Goal: Task Accomplishment & Management: Manage account settings

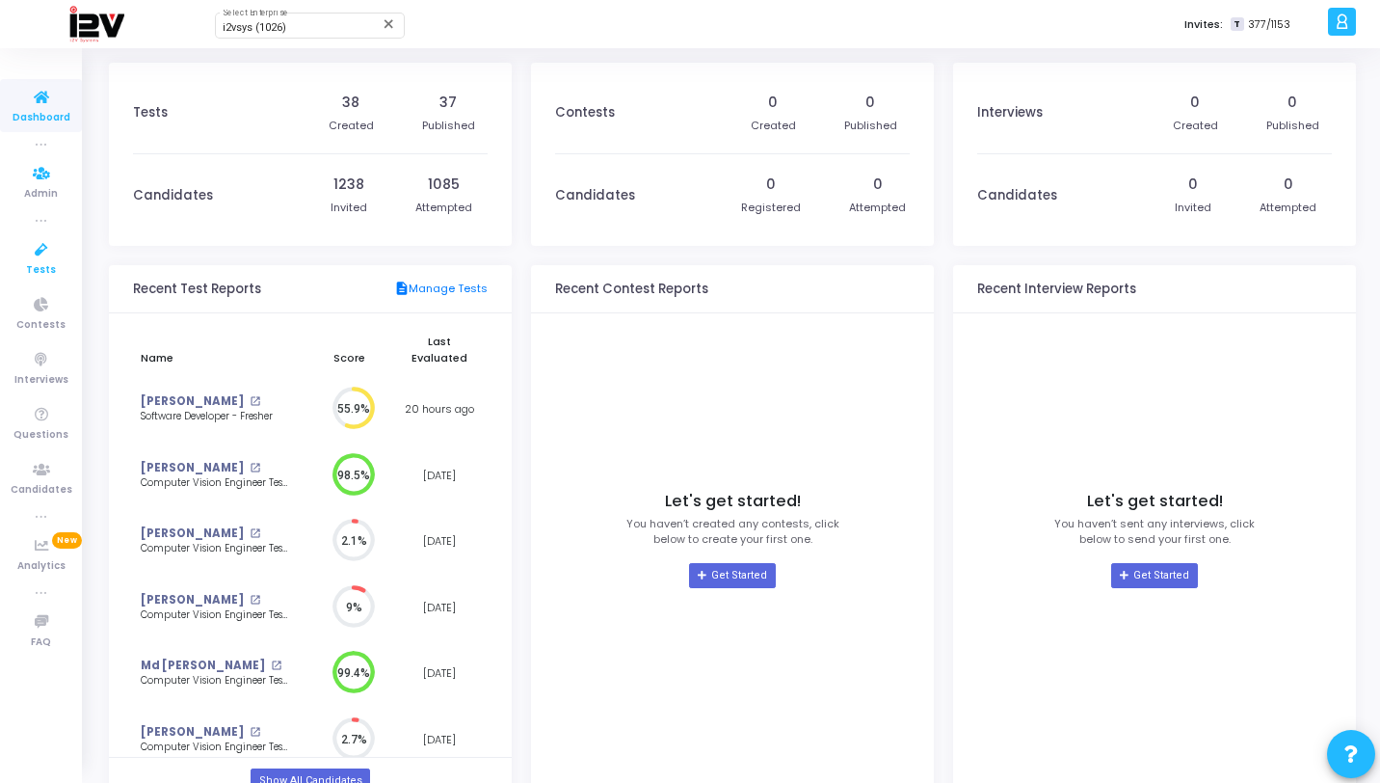
click at [51, 249] on icon at bounding box center [41, 250] width 40 height 24
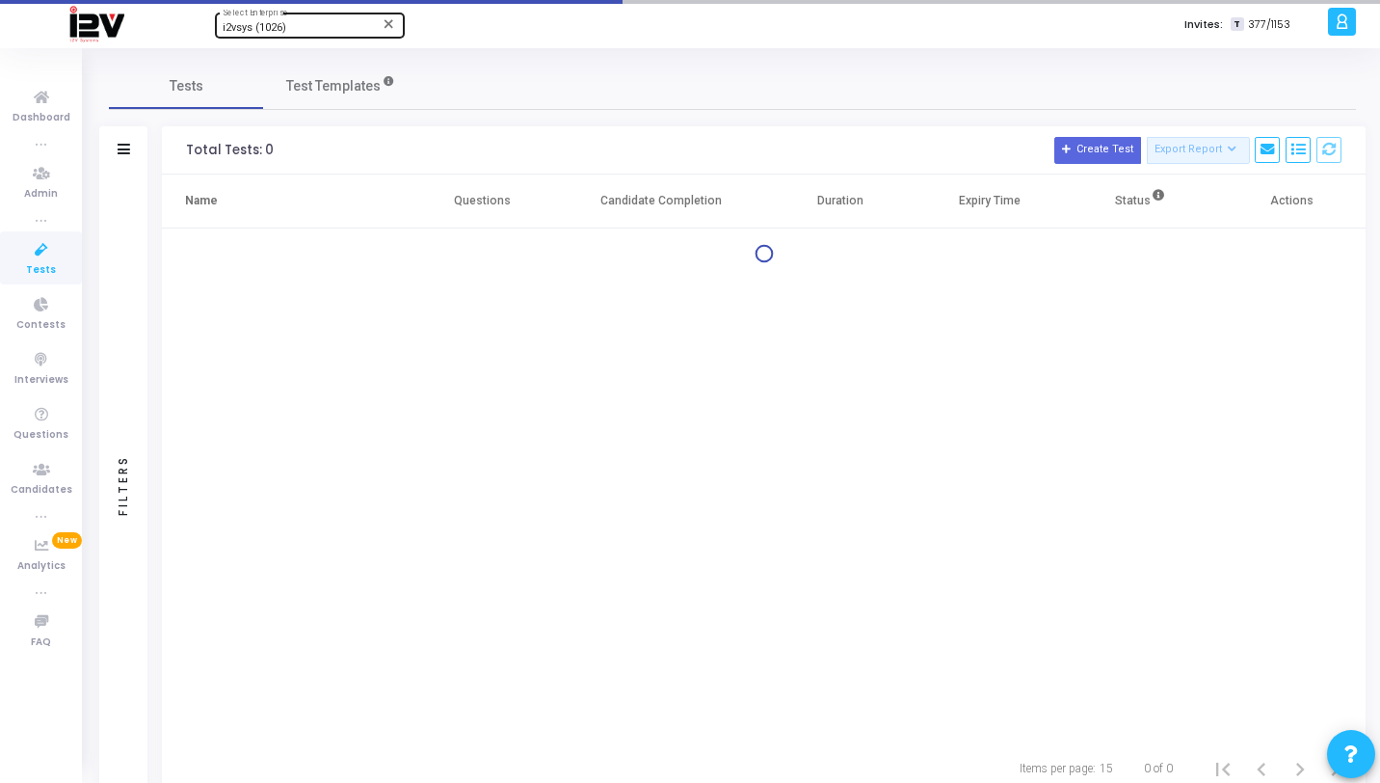
click at [246, 20] on div "i2vsys (1026) Select Enterprise" at bounding box center [310, 24] width 174 height 29
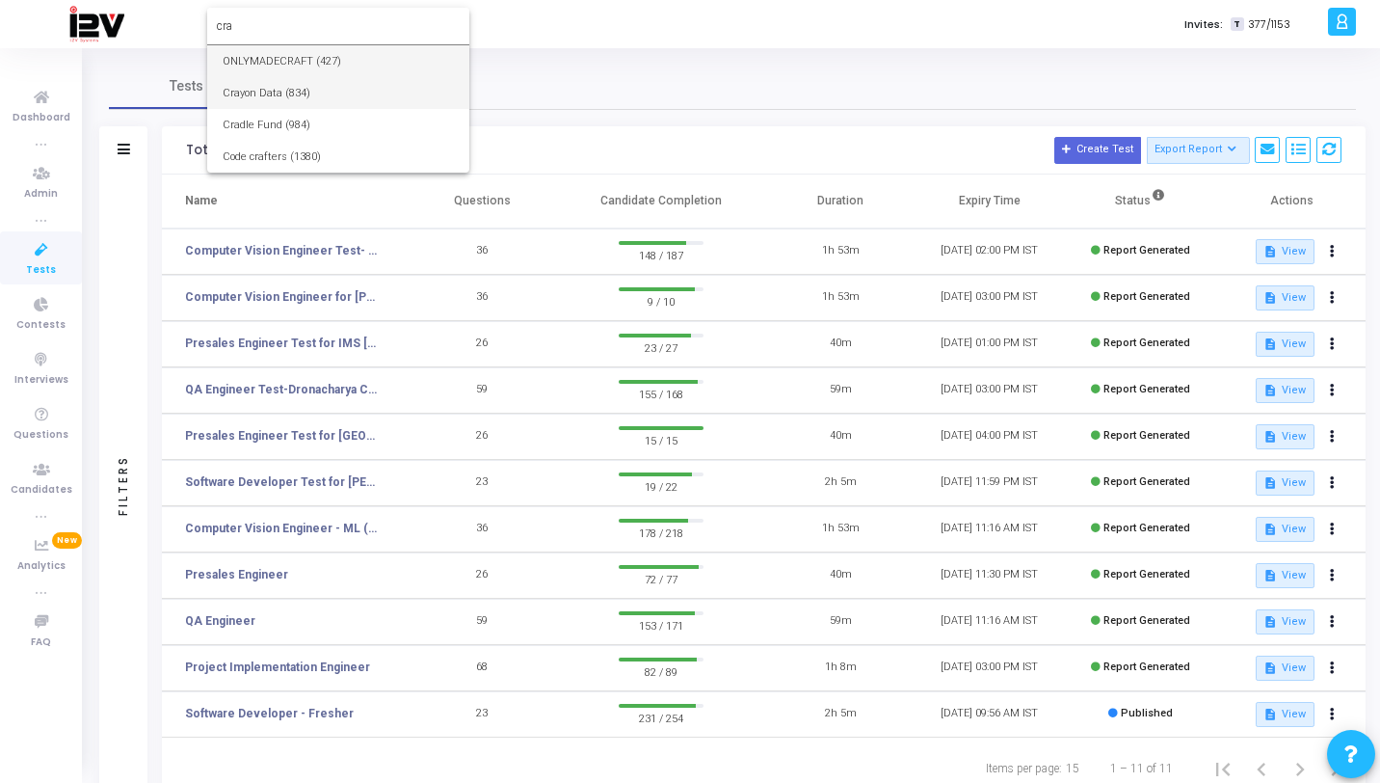
type input "cra"
click at [270, 88] on span "Crayon Data (834)" at bounding box center [338, 93] width 231 height 32
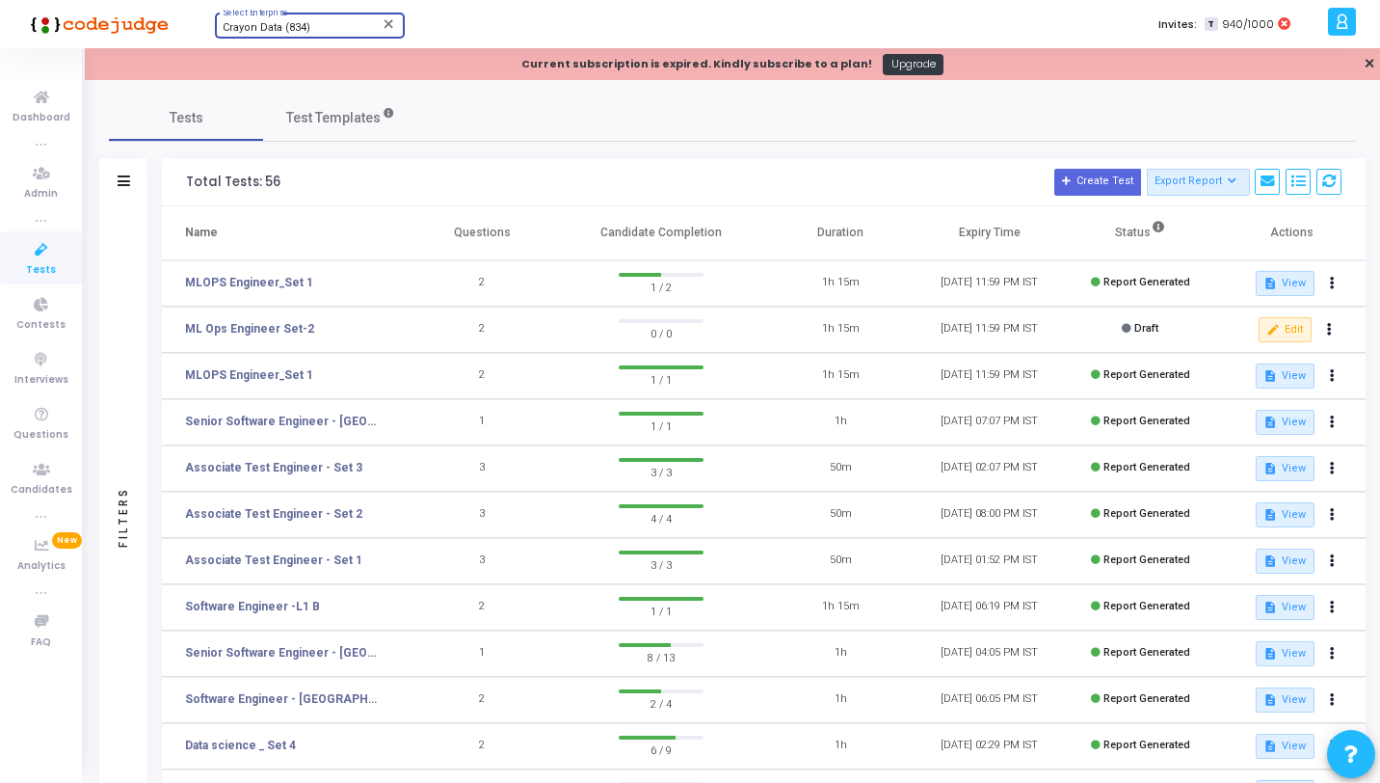
click at [29, 251] on icon at bounding box center [41, 250] width 40 height 24
click at [1349, 19] on div at bounding box center [1342, 22] width 28 height 28
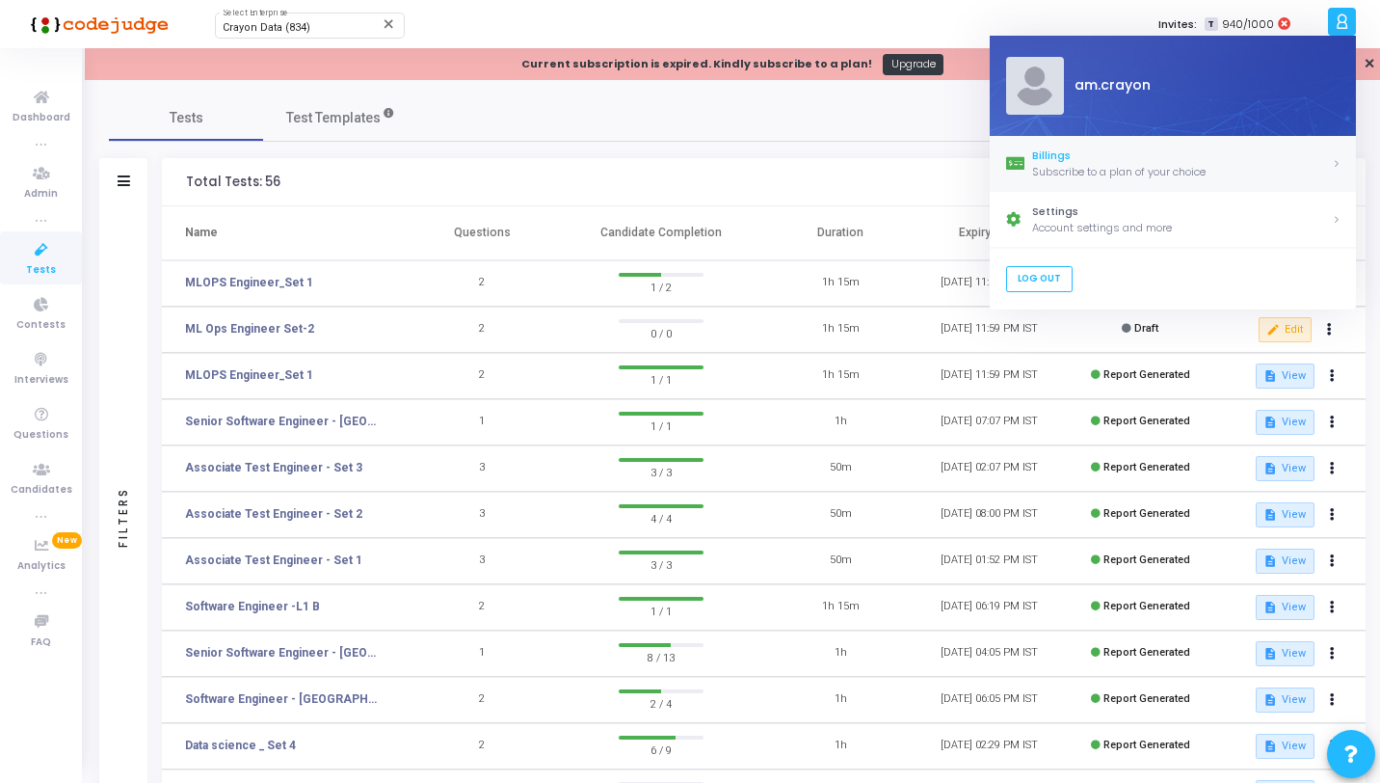
click at [1140, 160] on div "Billings" at bounding box center [1182, 155] width 300 height 16
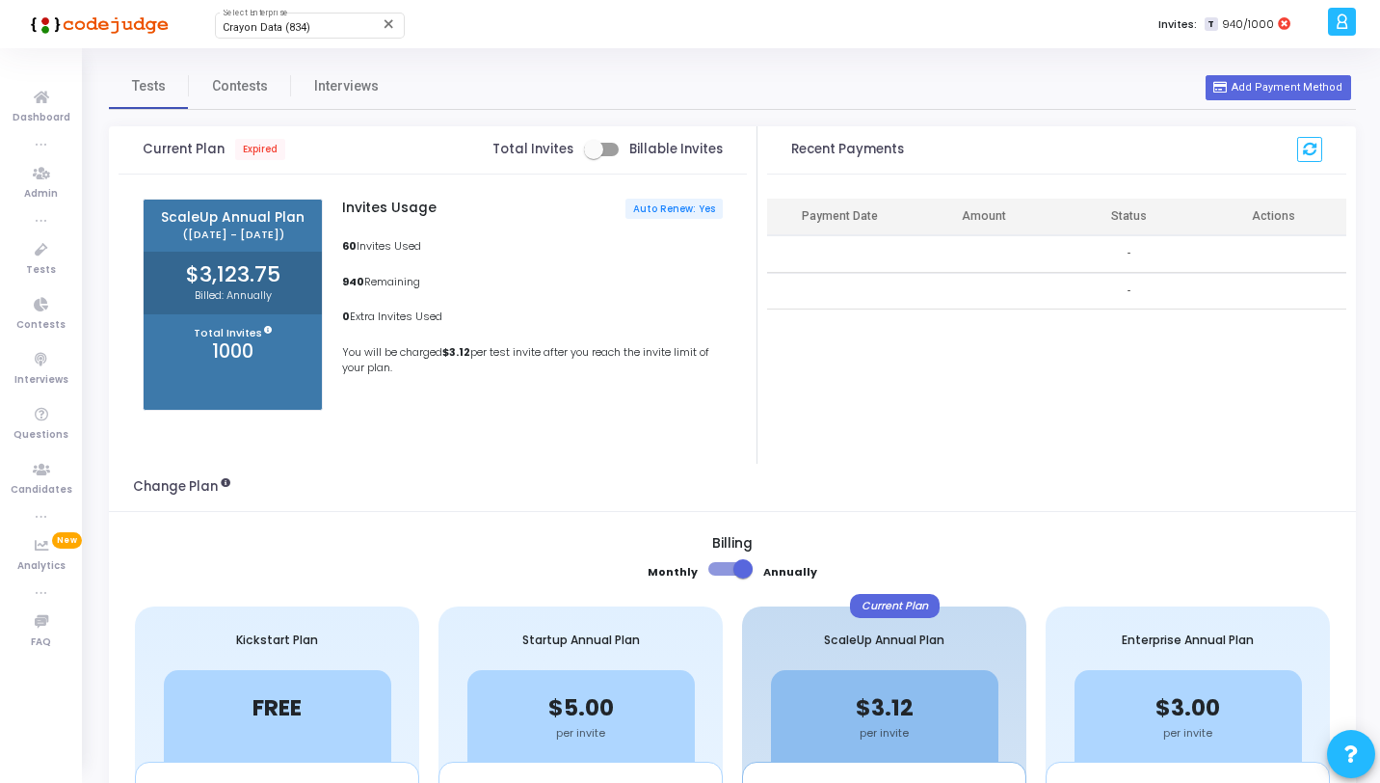
click at [611, 151] on span at bounding box center [601, 149] width 35 height 13
click at [594, 156] on input "checkbox" at bounding box center [593, 156] width 1 height 1
checkbox input "true"
click at [31, 254] on icon at bounding box center [41, 250] width 40 height 24
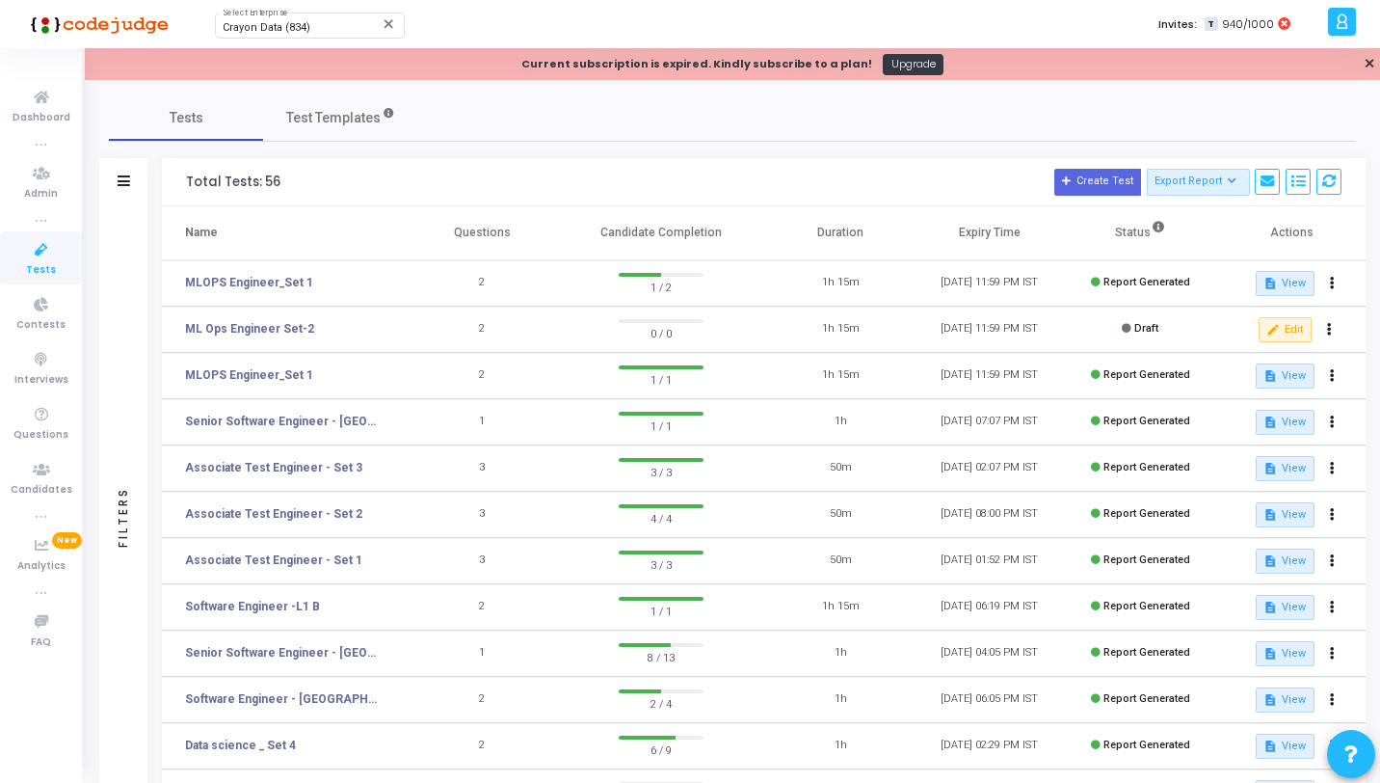
click at [1340, 20] on icon at bounding box center [1342, 22] width 14 height 22
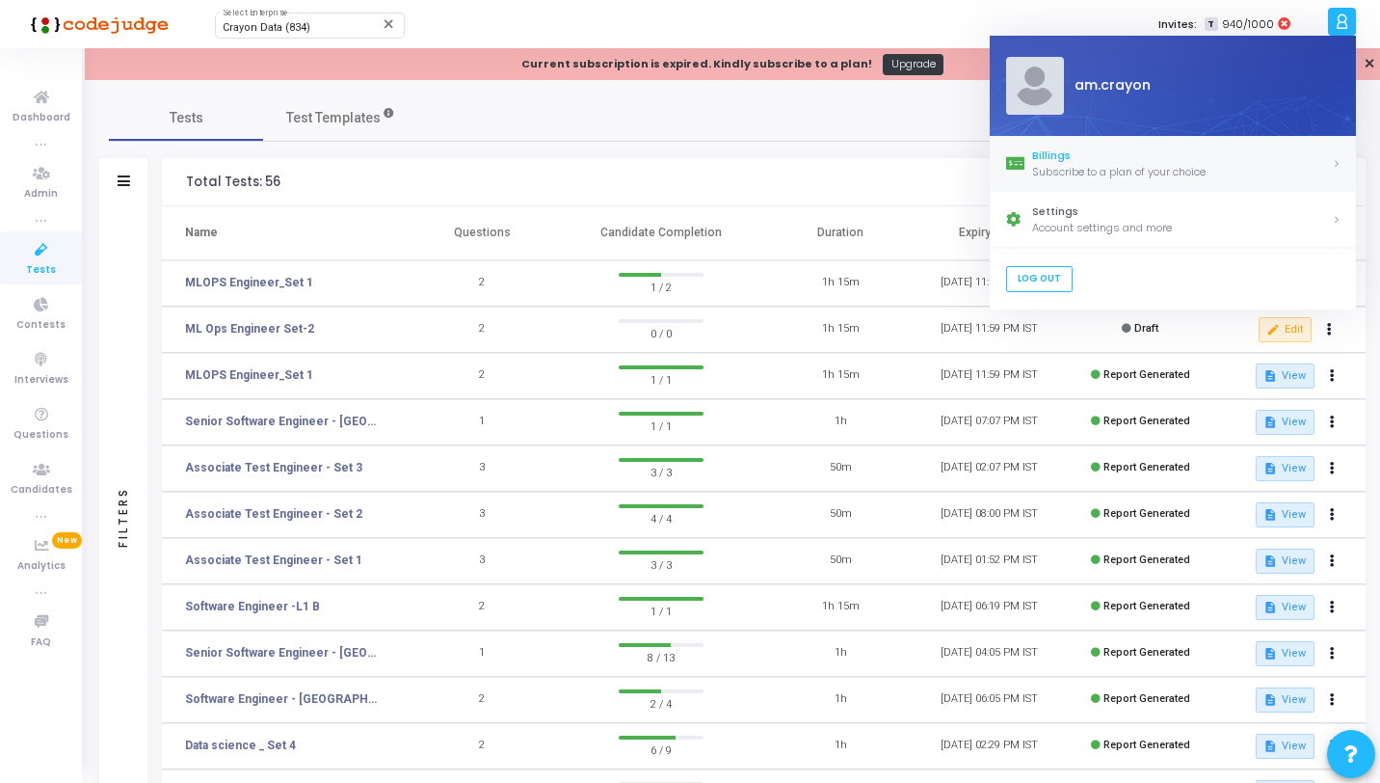
click at [1071, 165] on div "Subscribe to a plan of your choice" at bounding box center [1182, 172] width 300 height 16
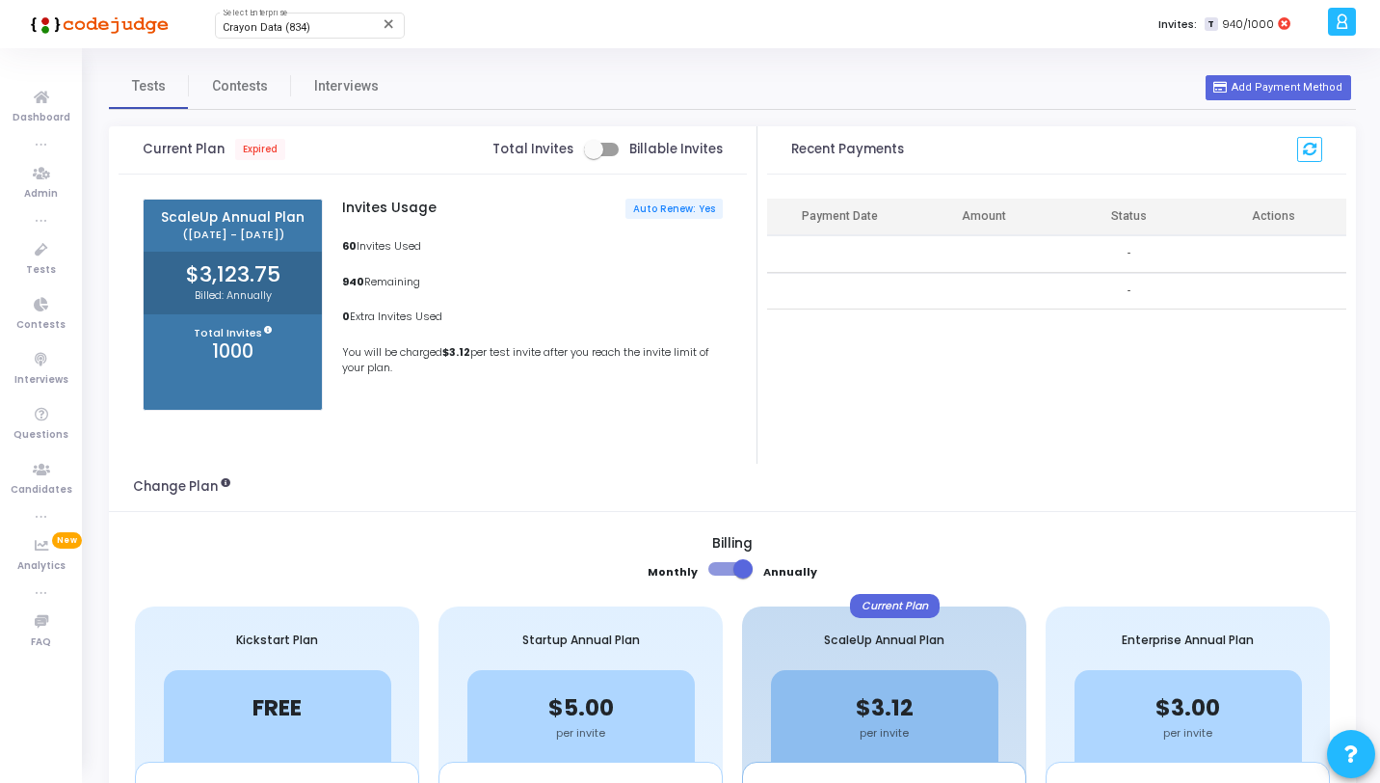
click at [1348, 27] on icon at bounding box center [1342, 22] width 14 height 22
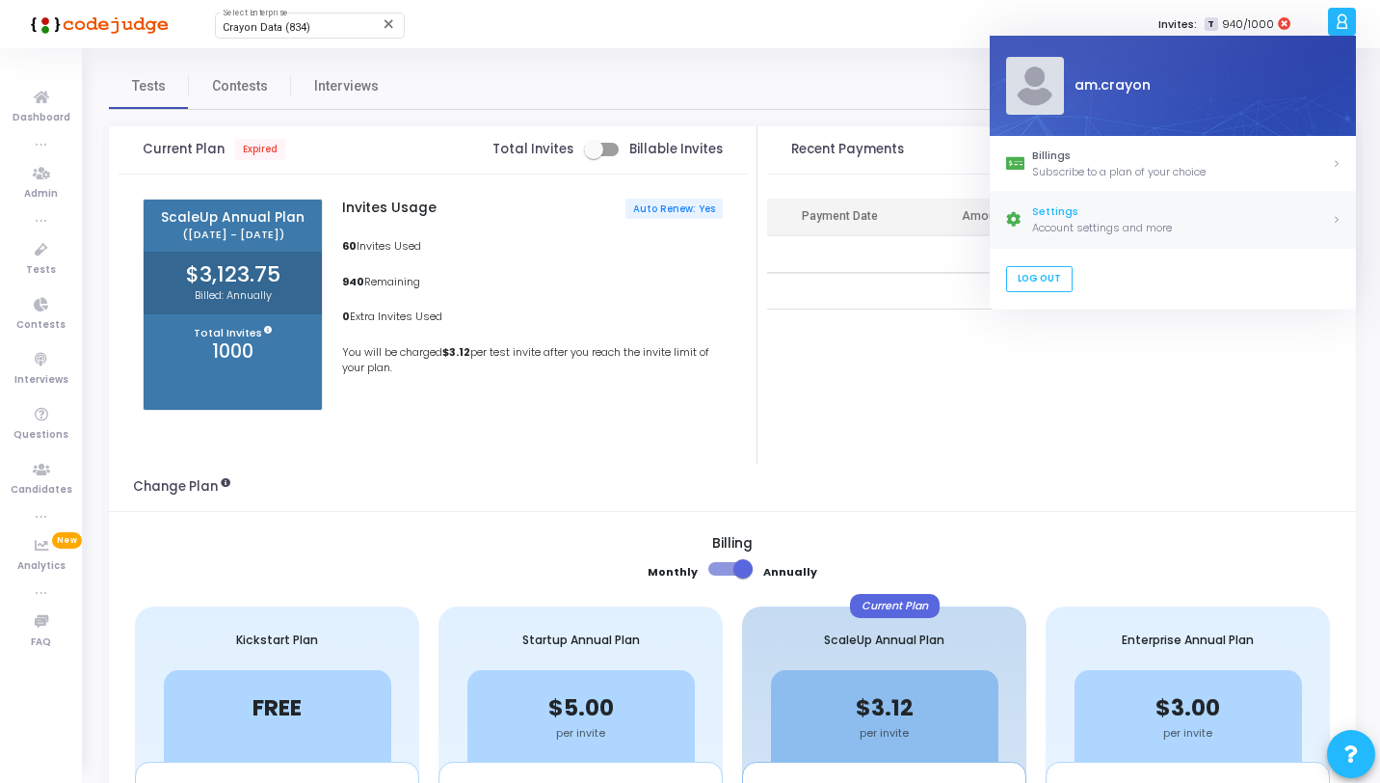
click at [1069, 211] on div "Settings" at bounding box center [1182, 212] width 300 height 16
select select "91"
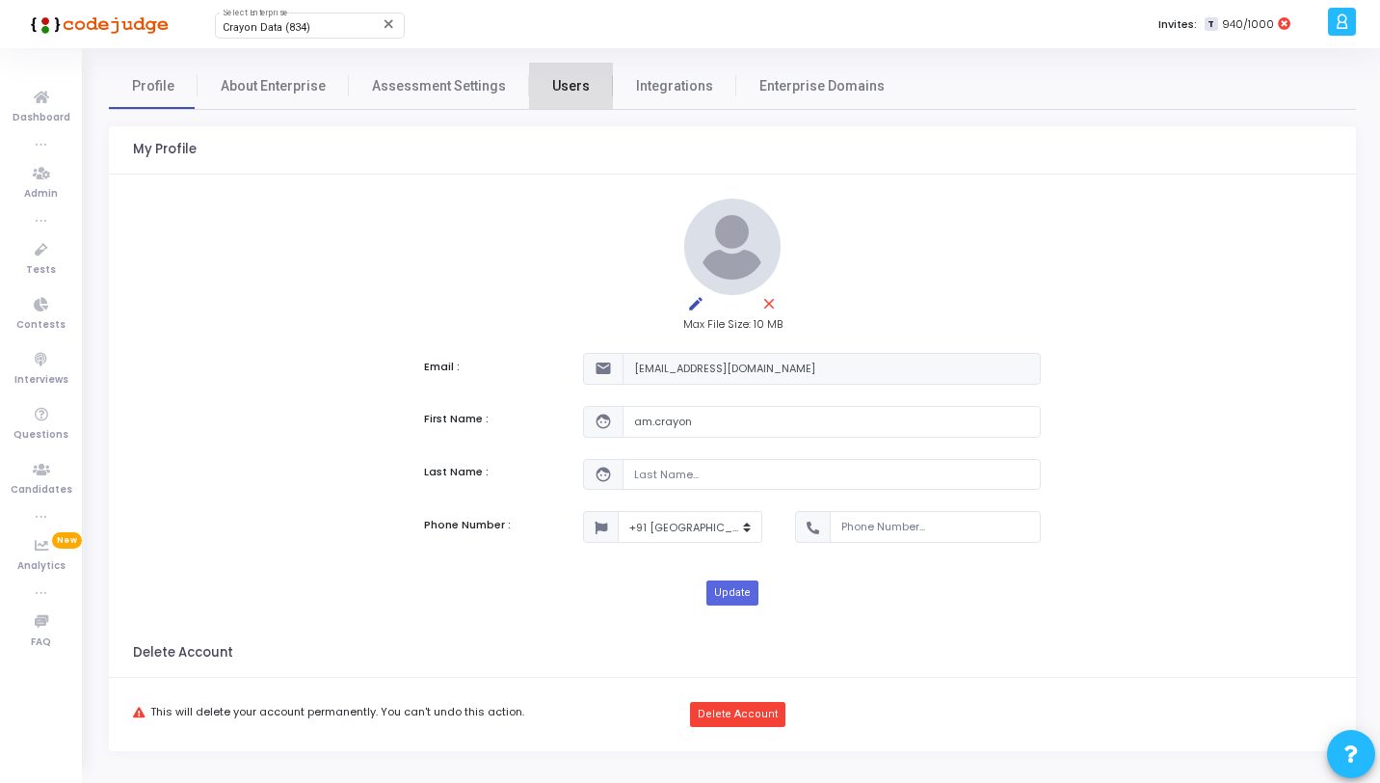
click at [561, 85] on span "Users" at bounding box center [571, 86] width 38 height 20
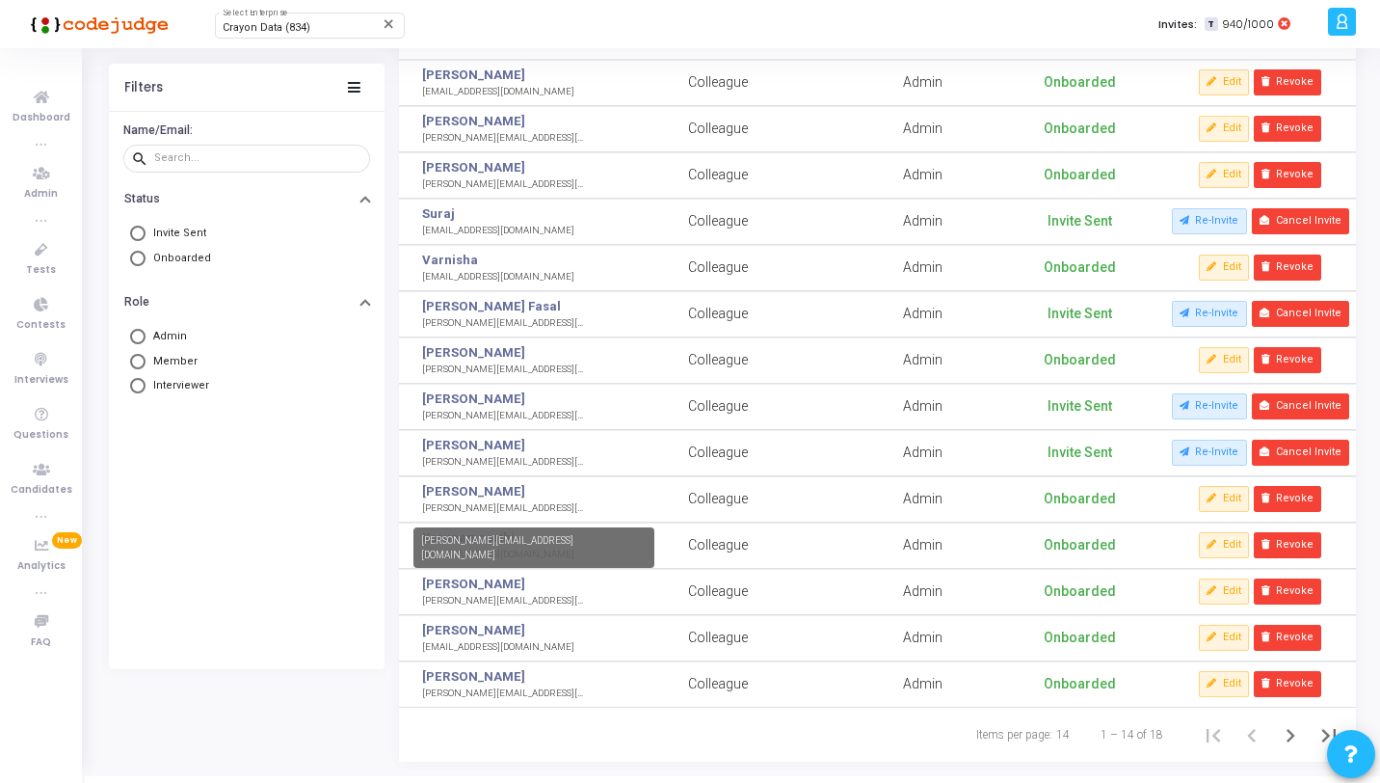
scroll to position [177, 0]
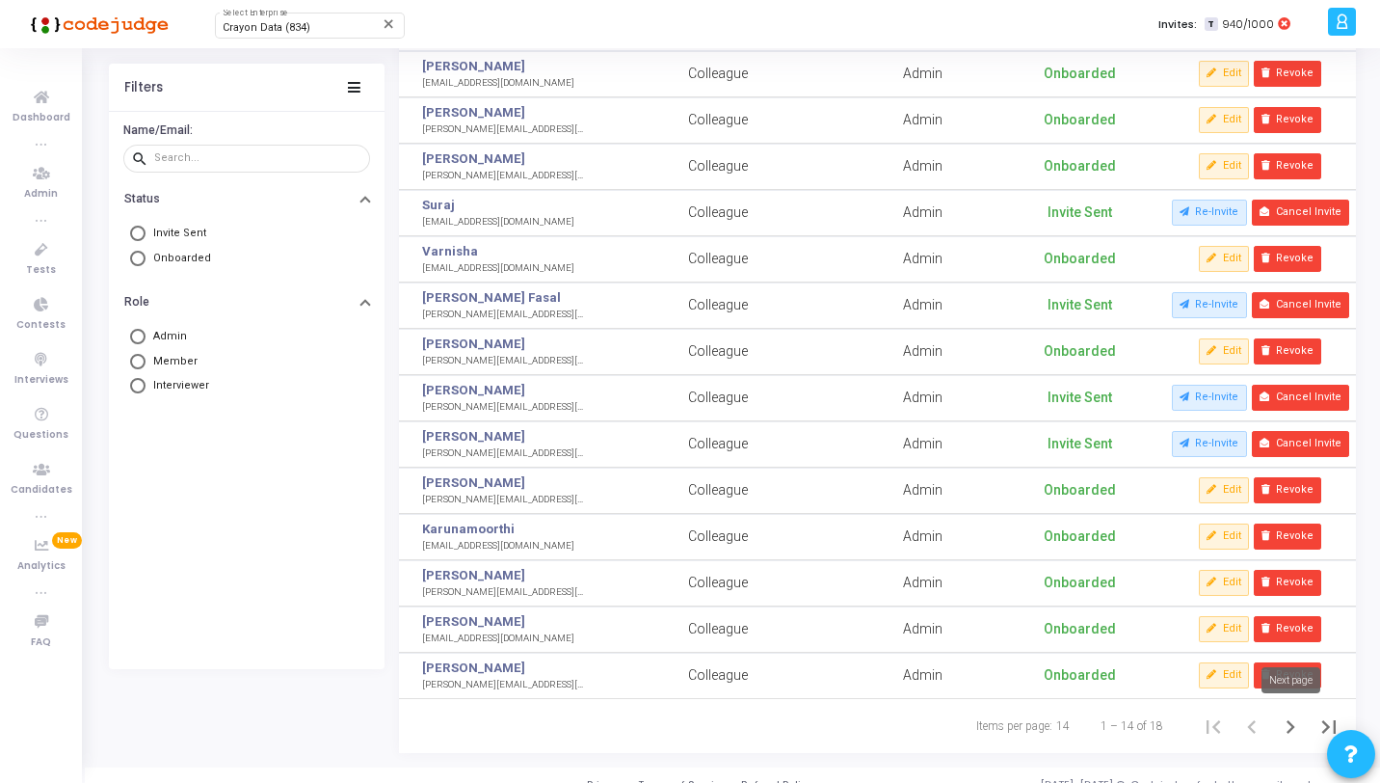
click at [1287, 729] on icon "Next page" at bounding box center [1290, 726] width 27 height 27
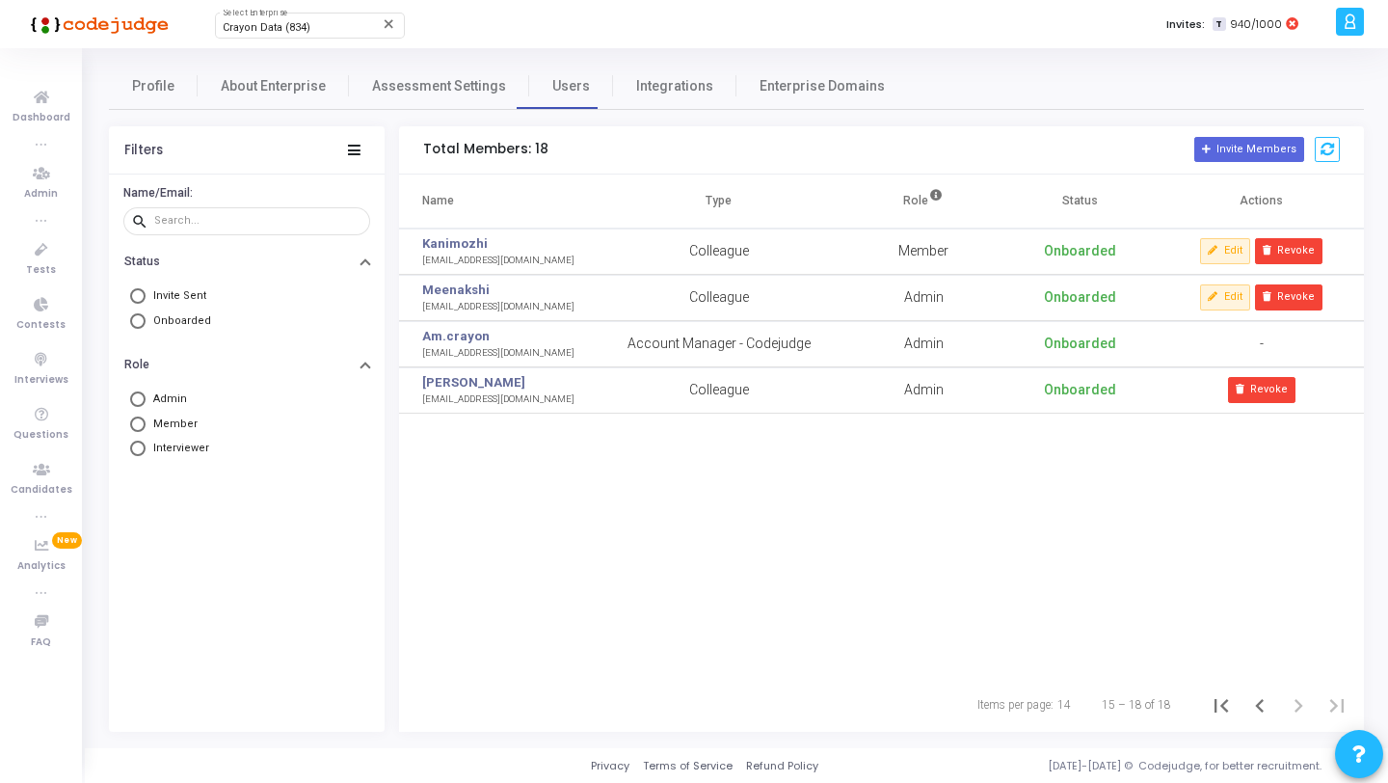
click at [1349, 18] on icon at bounding box center [1350, 22] width 14 height 22
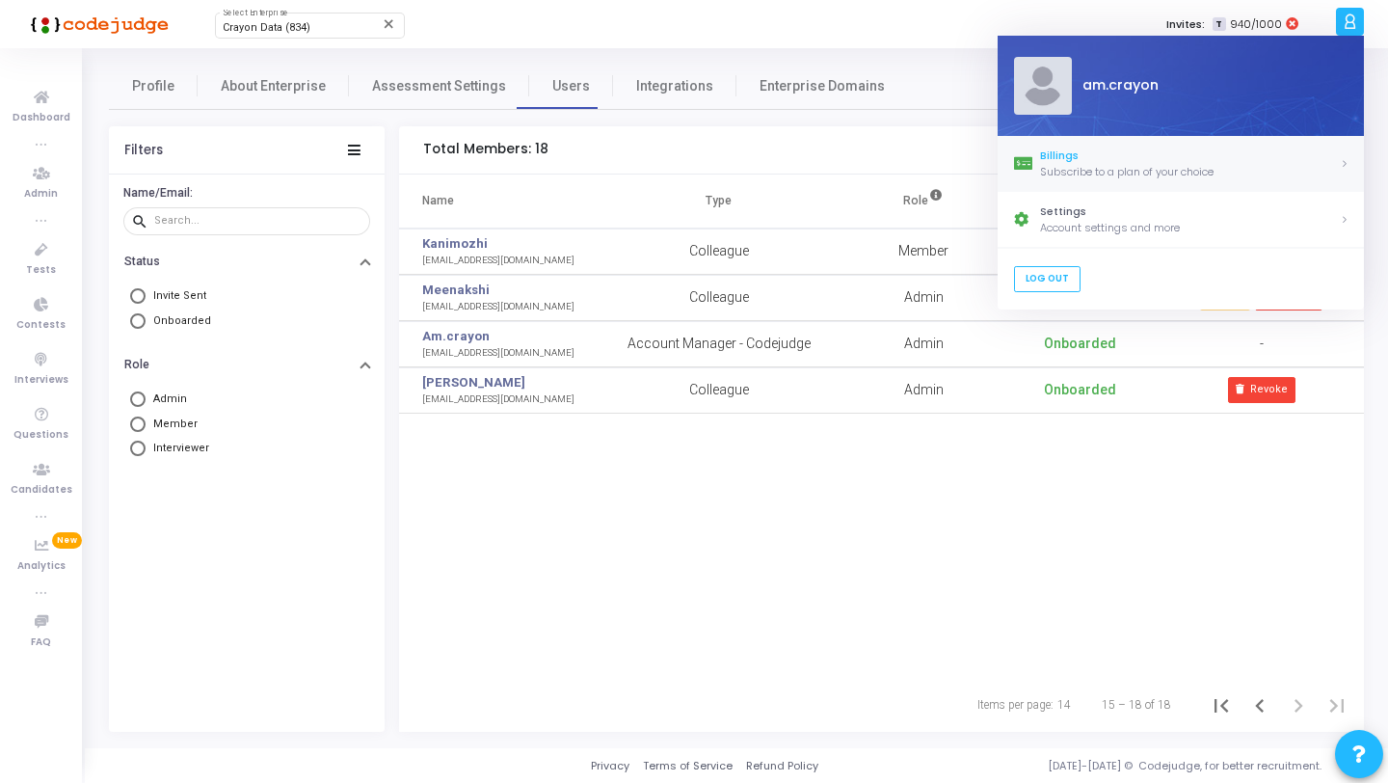
click at [1090, 152] on div "Billings" at bounding box center [1190, 155] width 300 height 16
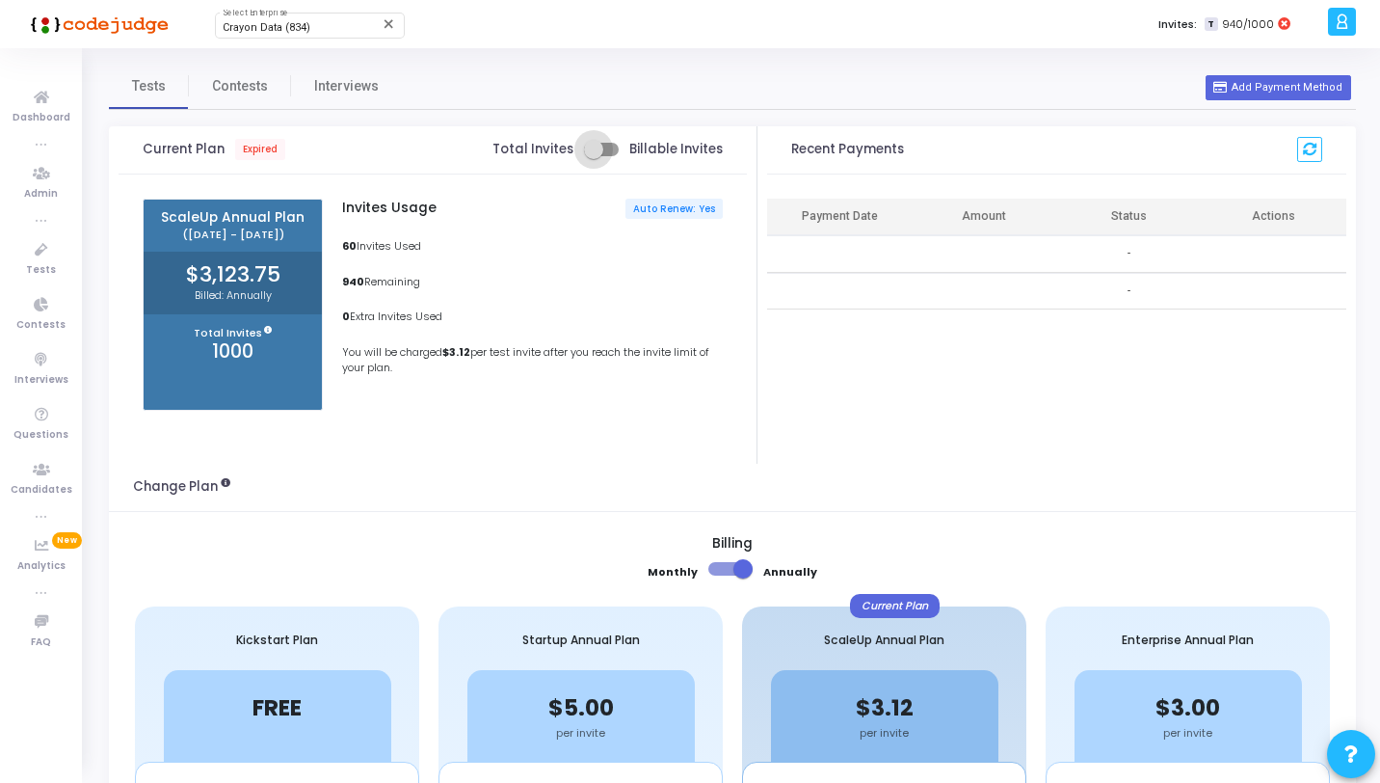
click at [609, 149] on span at bounding box center [601, 149] width 35 height 13
click at [594, 156] on input "checkbox" at bounding box center [593, 156] width 1 height 1
click at [597, 149] on span at bounding box center [601, 149] width 35 height 13
click at [594, 156] on input "checkbox" at bounding box center [593, 156] width 1 height 1
checkbox input "false"
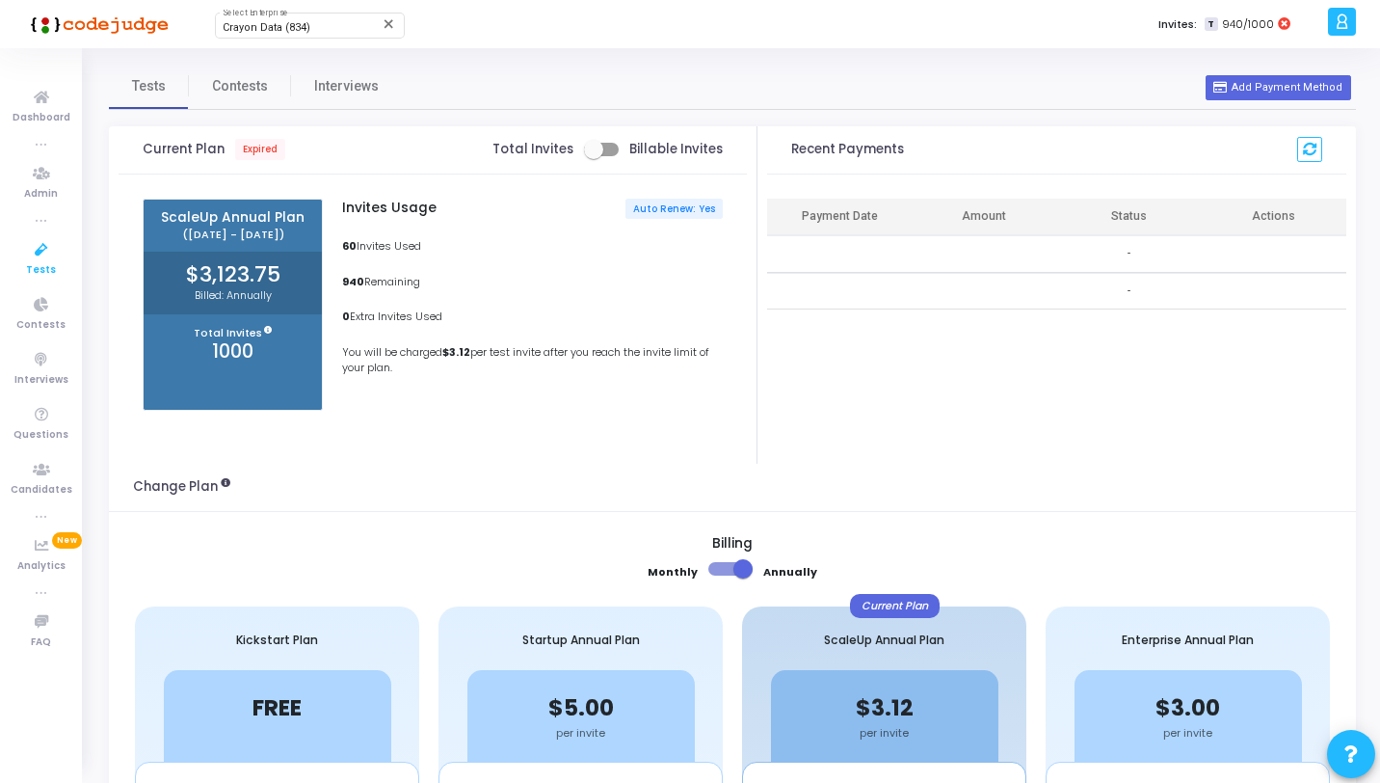
click at [61, 255] on icon at bounding box center [41, 250] width 40 height 24
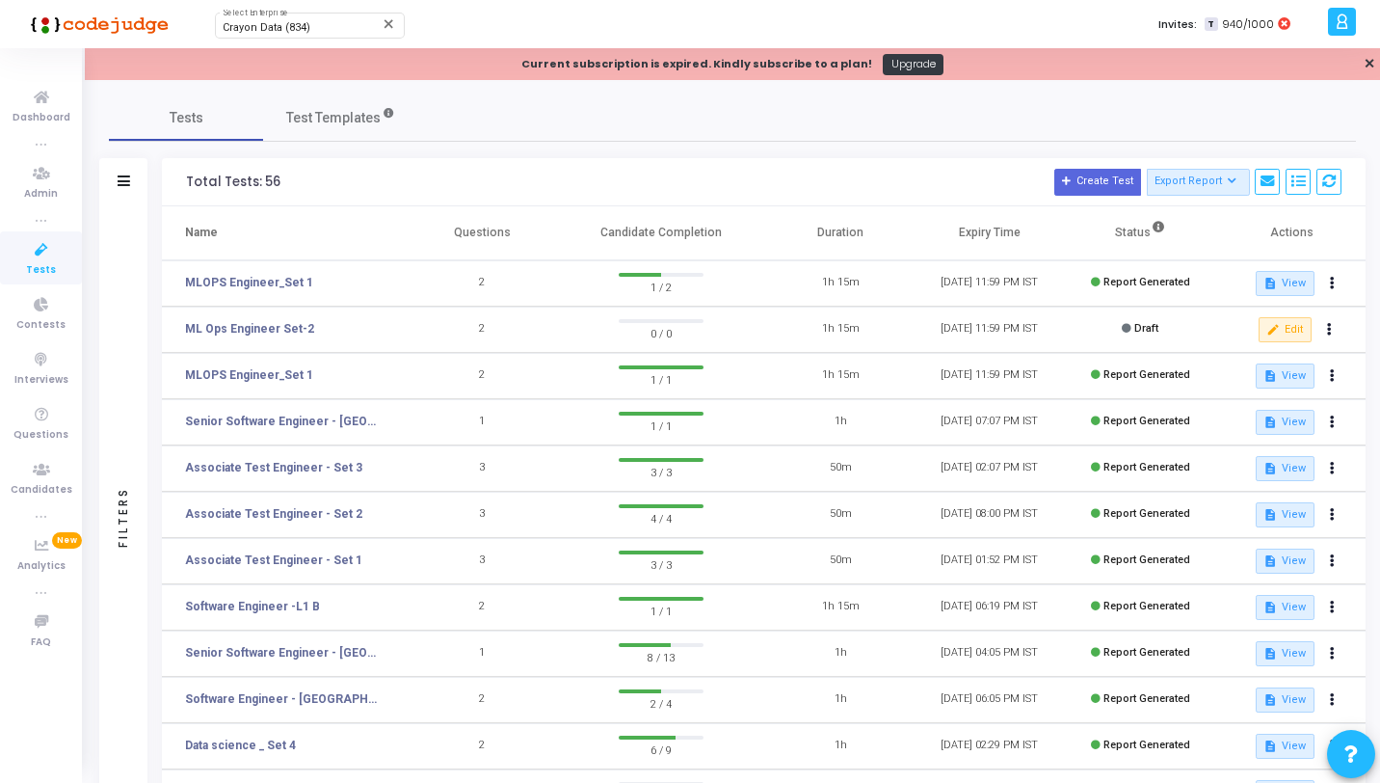
click at [769, 110] on div "Tests Test Templates" at bounding box center [732, 117] width 1247 height 46
